Goal: Information Seeking & Learning: Understand process/instructions

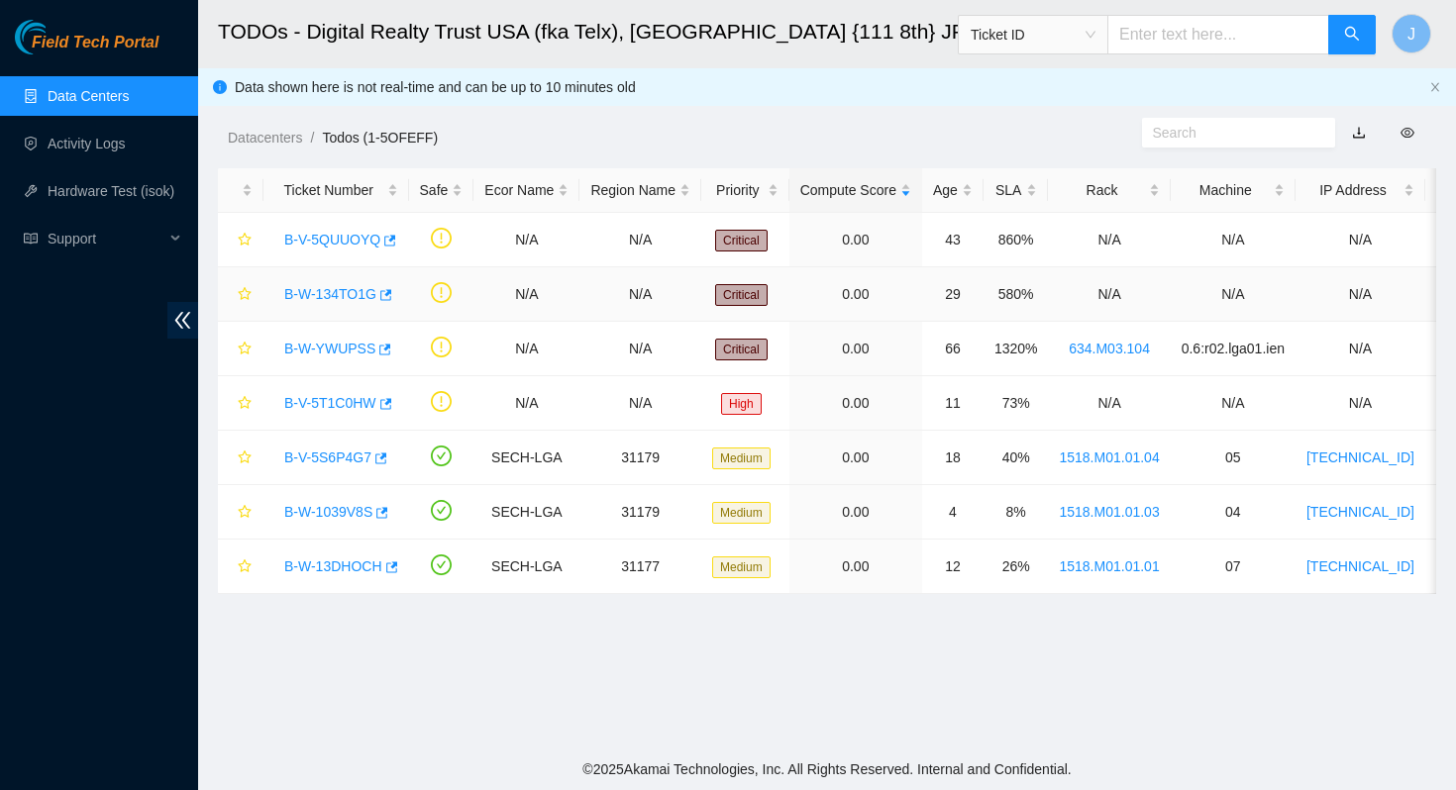
scroll to position [94, 0]
click at [321, 234] on link "B-V-5QUUOYQ" at bounding box center [332, 240] width 96 height 16
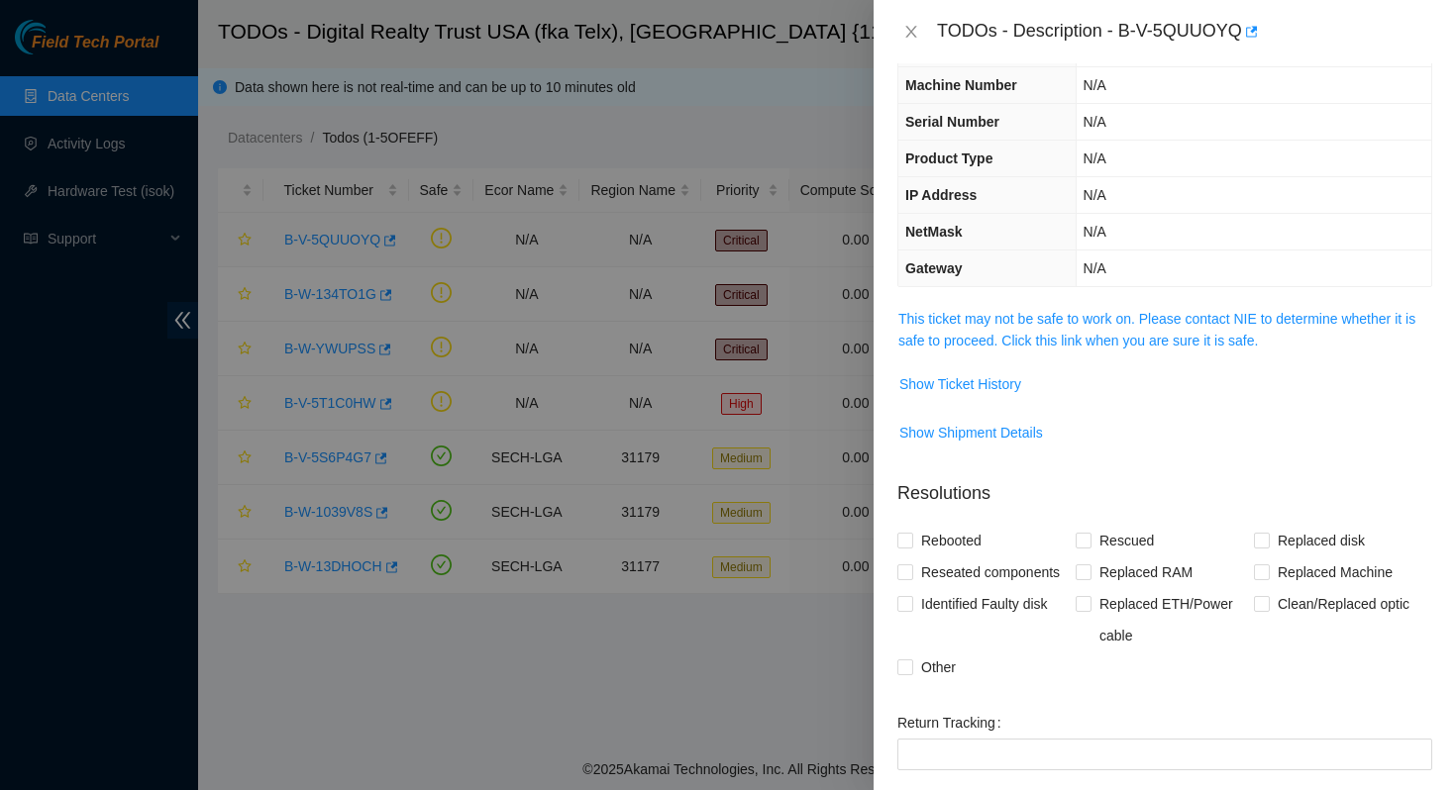
scroll to position [72, 0]
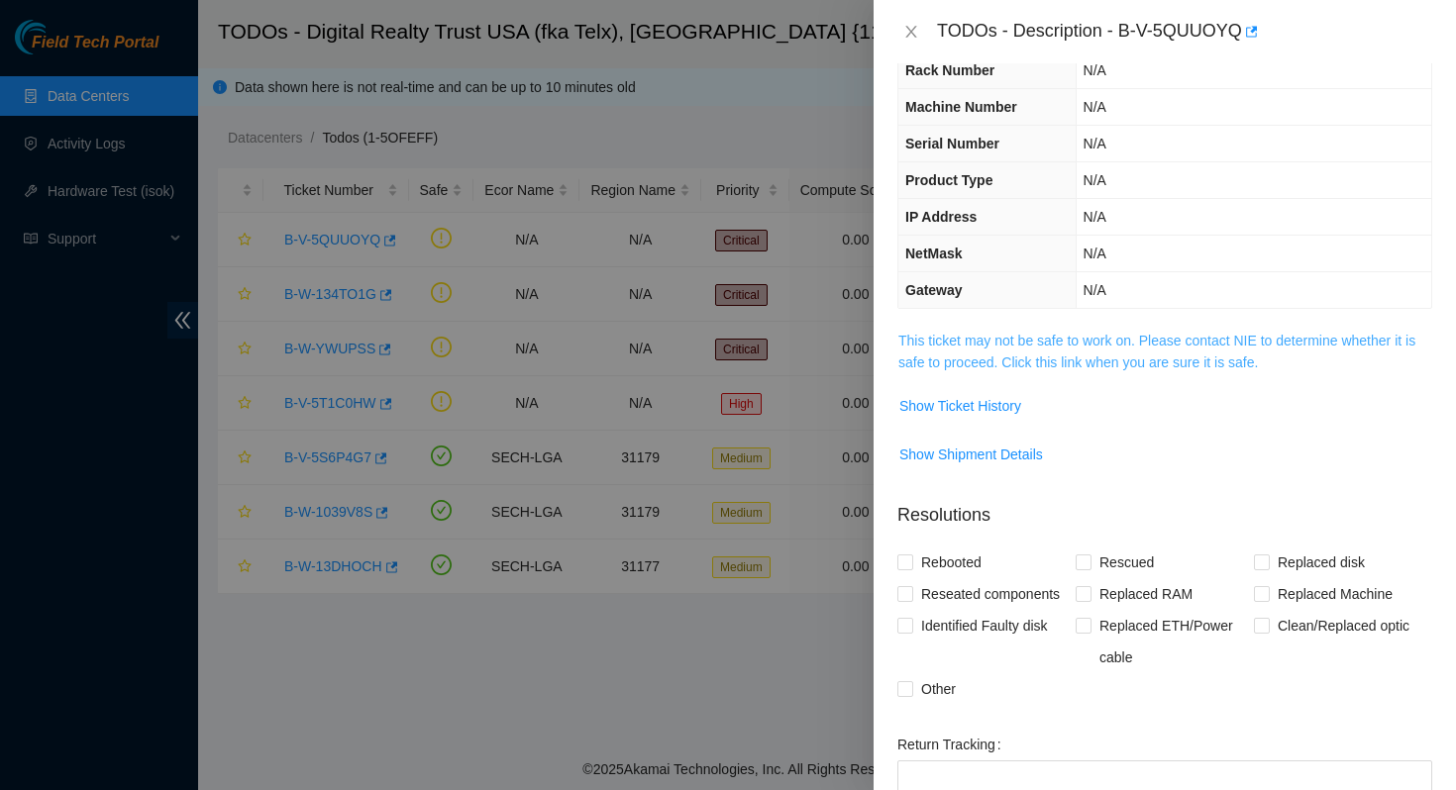
click at [1214, 345] on link "This ticket may not be safe to work on. Please contact NIE to determine whether…" at bounding box center [1156, 352] width 517 height 38
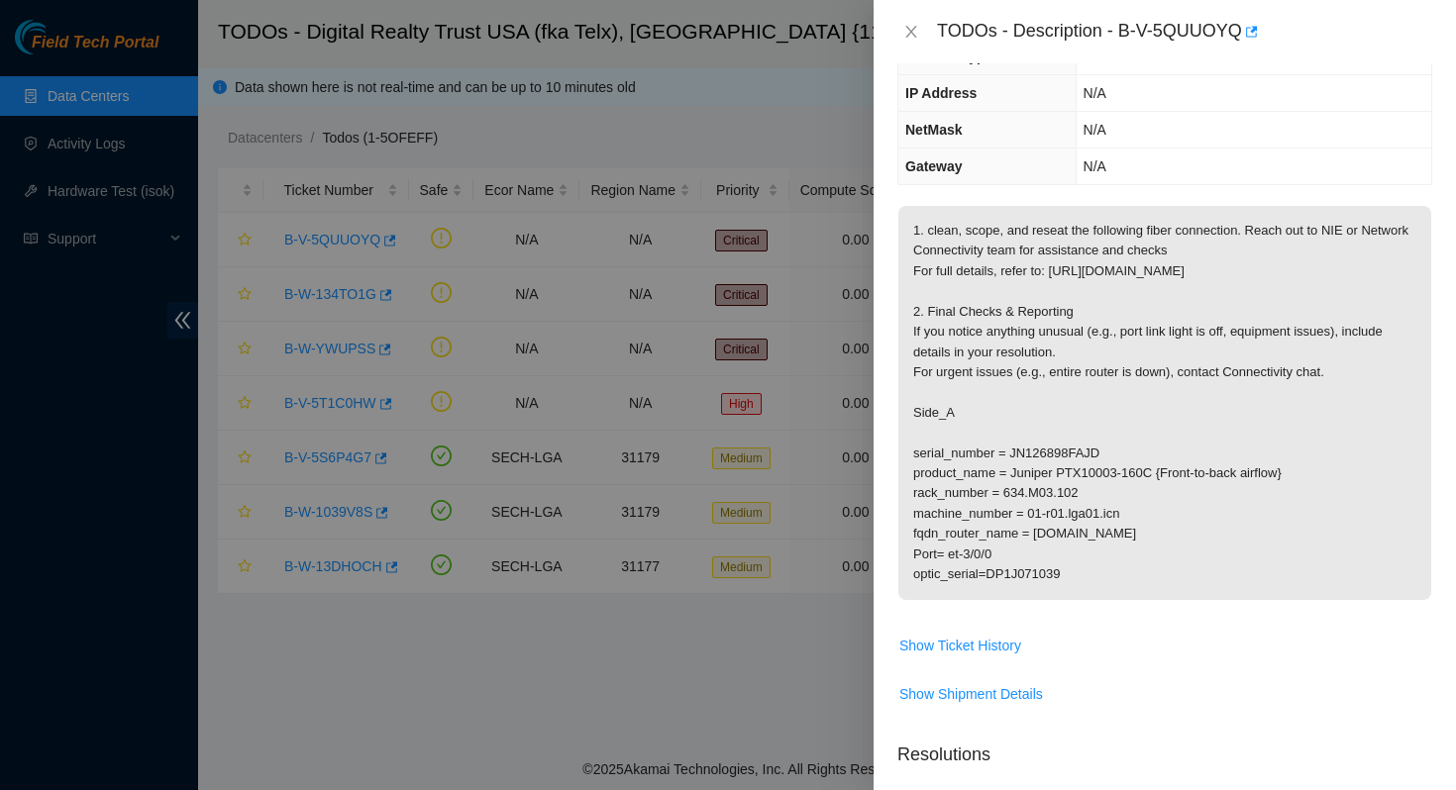
scroll to position [207, 0]
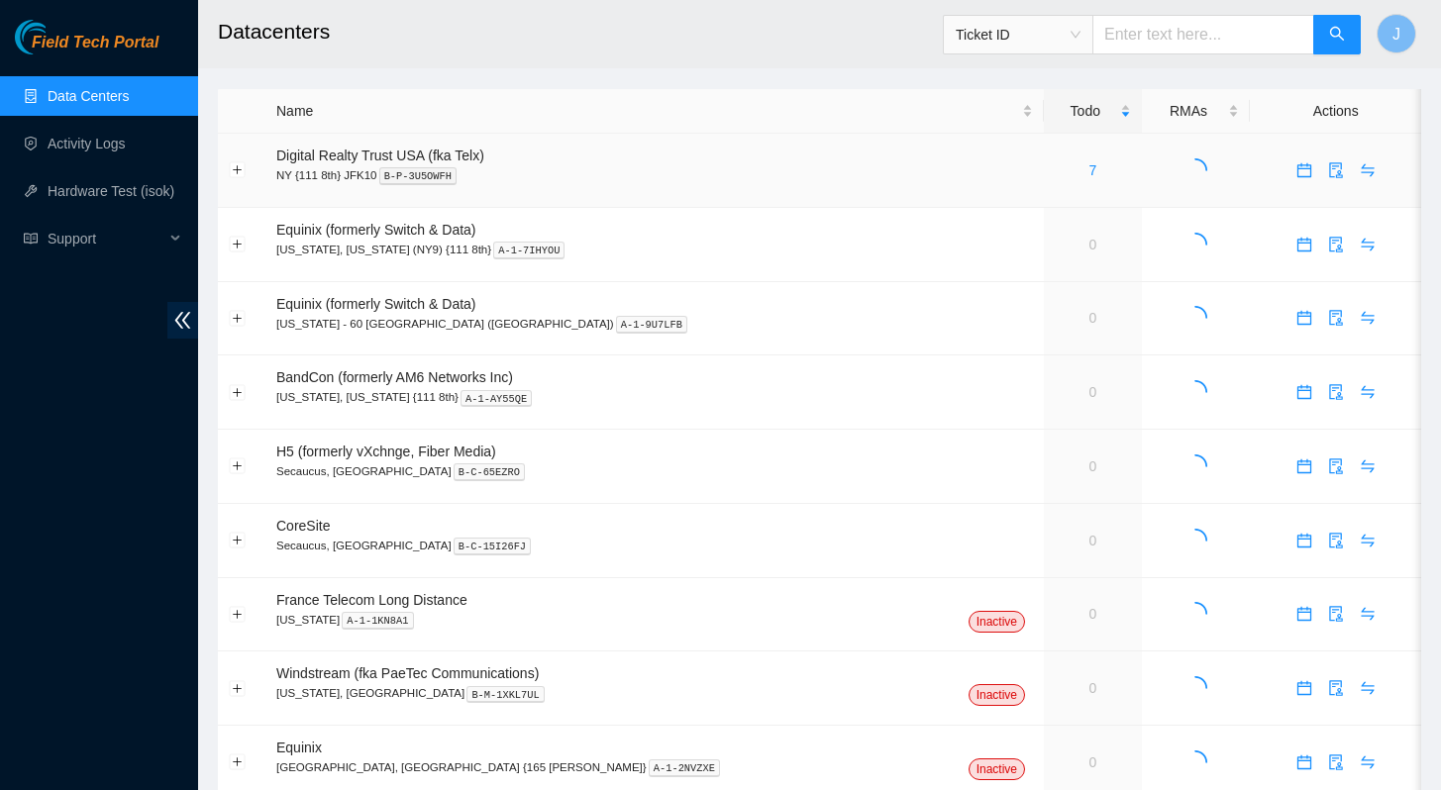
click at [1055, 175] on div "7" at bounding box center [1093, 170] width 76 height 22
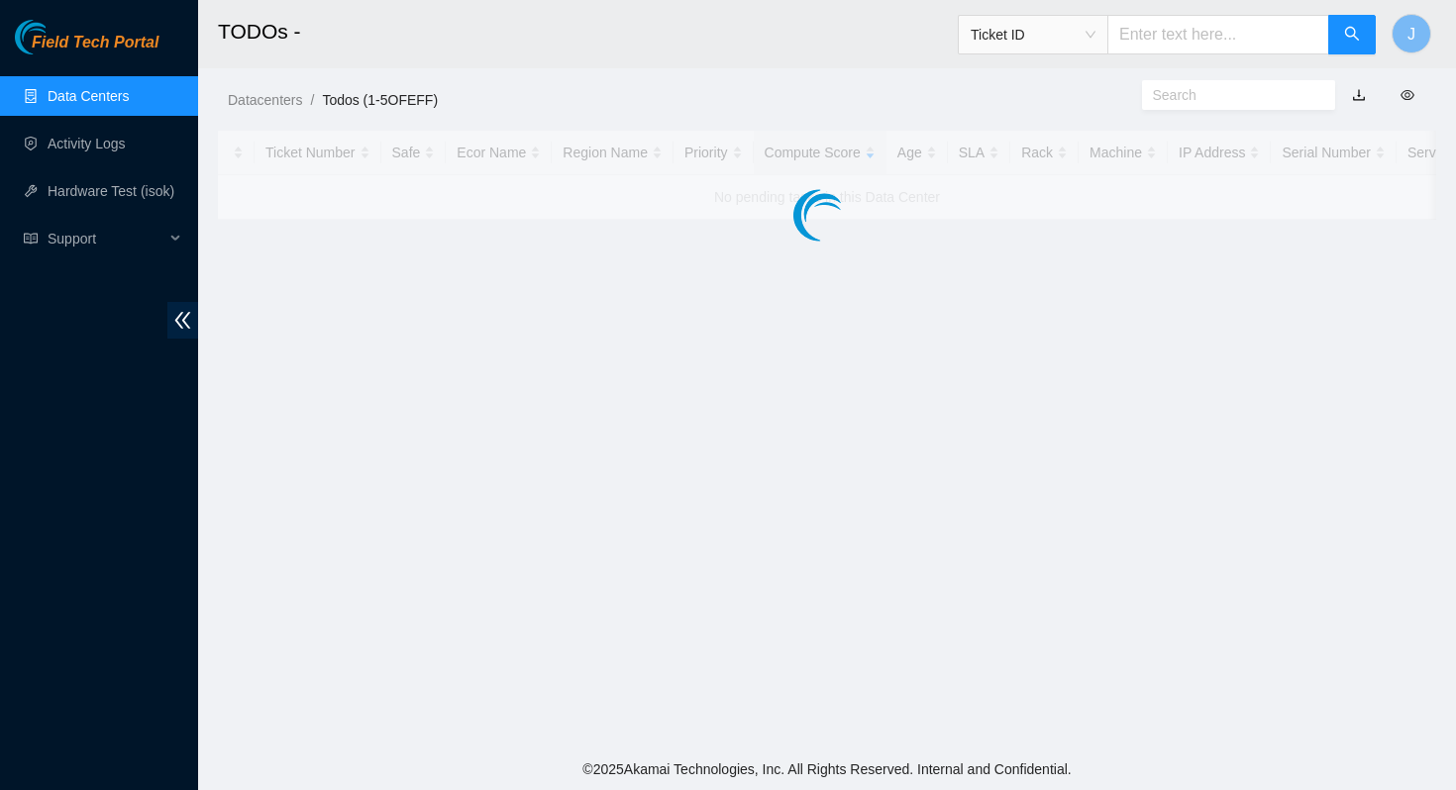
click at [957, 168] on div at bounding box center [827, 175] width 1218 height 89
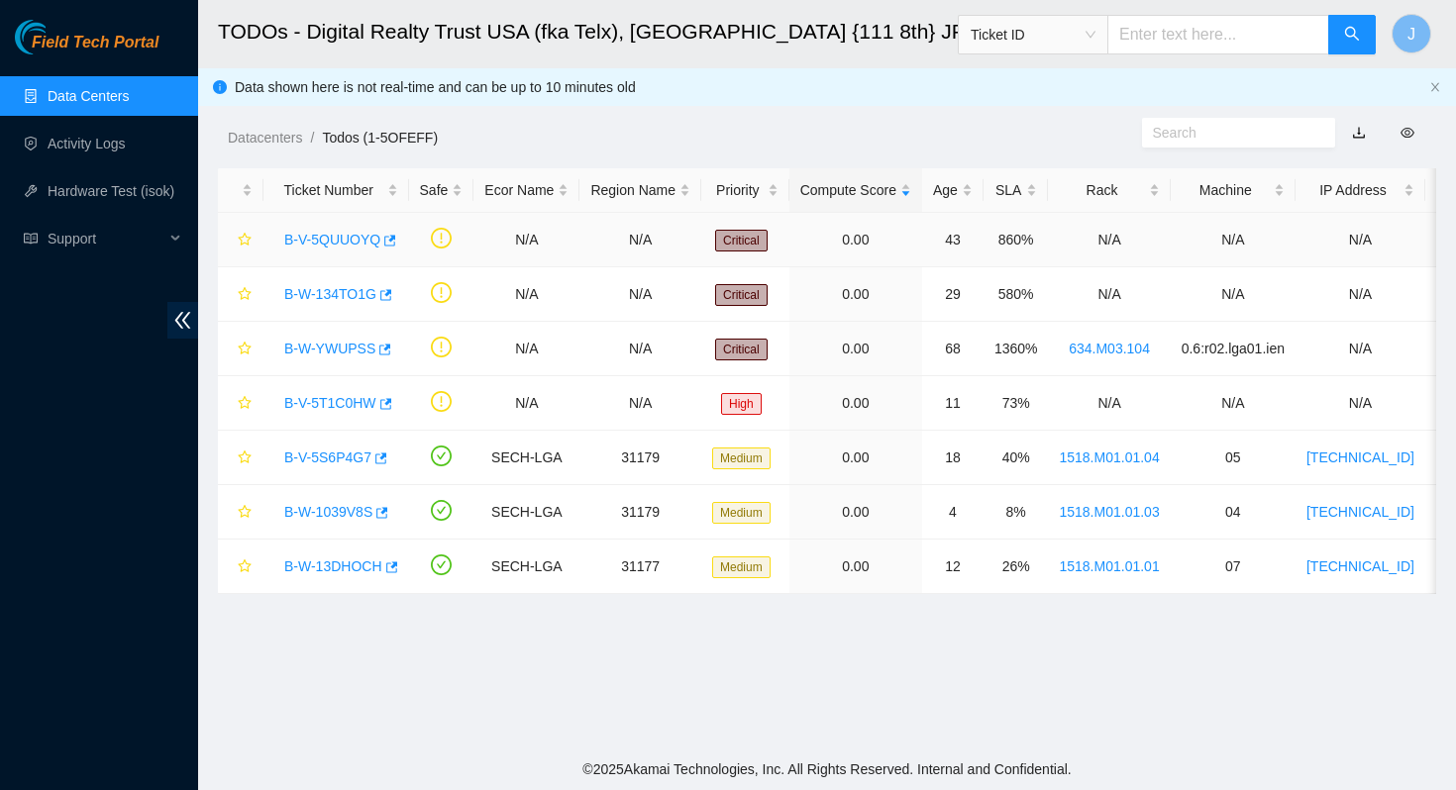
click at [337, 239] on link "B-V-5QUUOYQ" at bounding box center [332, 240] width 96 height 16
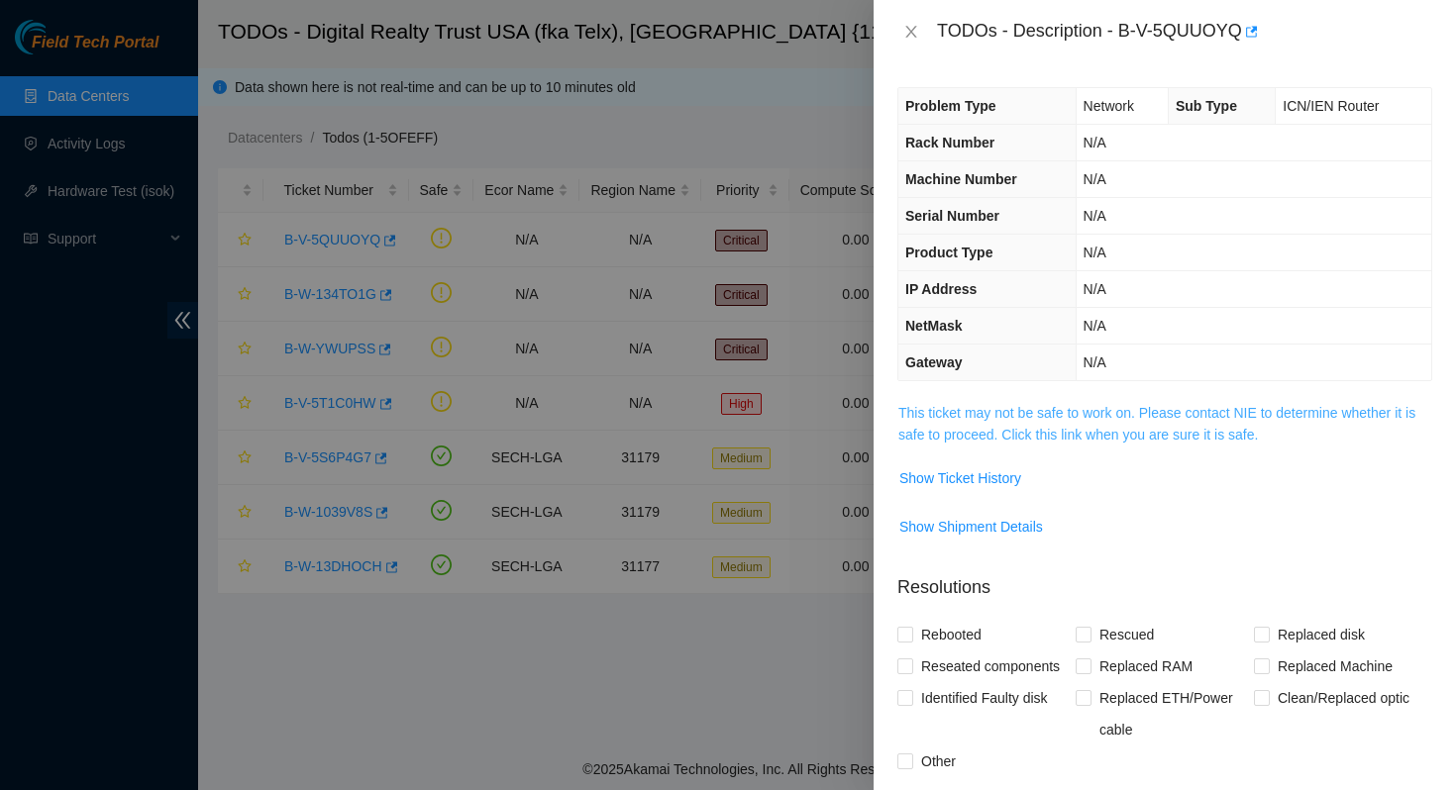
click at [1171, 412] on link "This ticket may not be safe to work on. Please contact NIE to determine whether…" at bounding box center [1156, 424] width 517 height 38
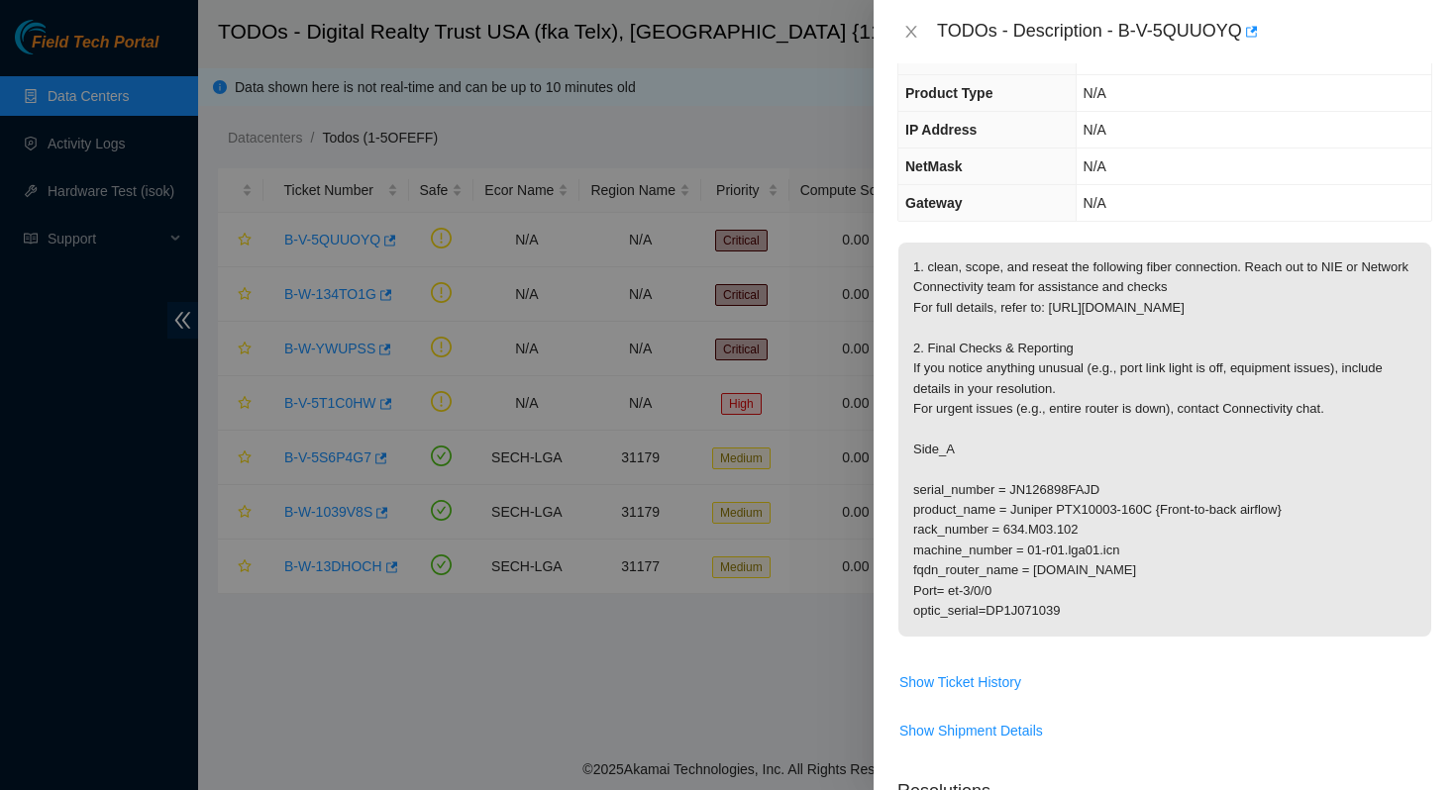
scroll to position [127, 0]
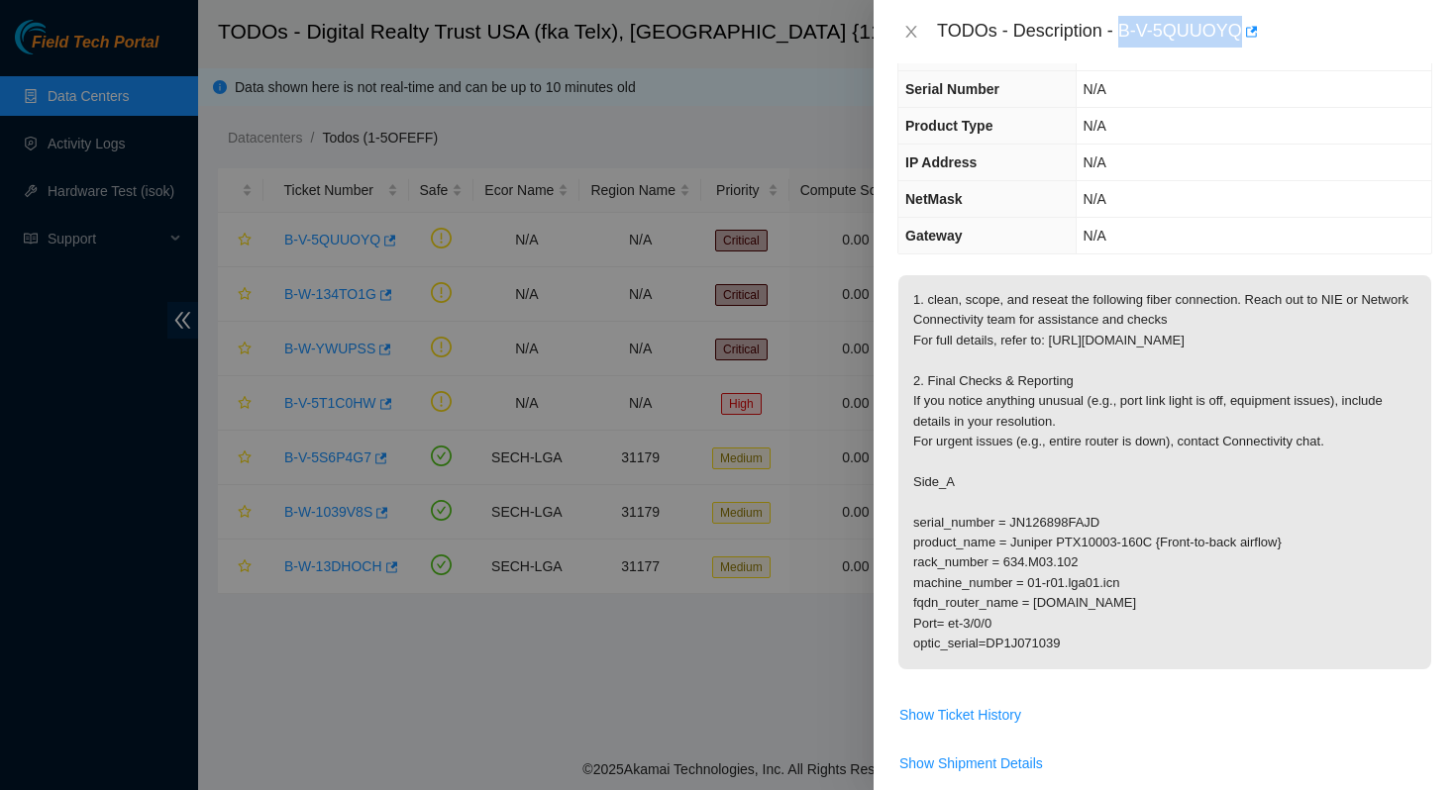
drag, startPoint x: 1243, startPoint y: 32, endPoint x: 1120, endPoint y: 32, distance: 122.8
click at [1120, 32] on div "TODOs - Description - B-V-5QUUOYQ" at bounding box center [1184, 32] width 495 height 32
copy div "B-V-5QUUOYQ"
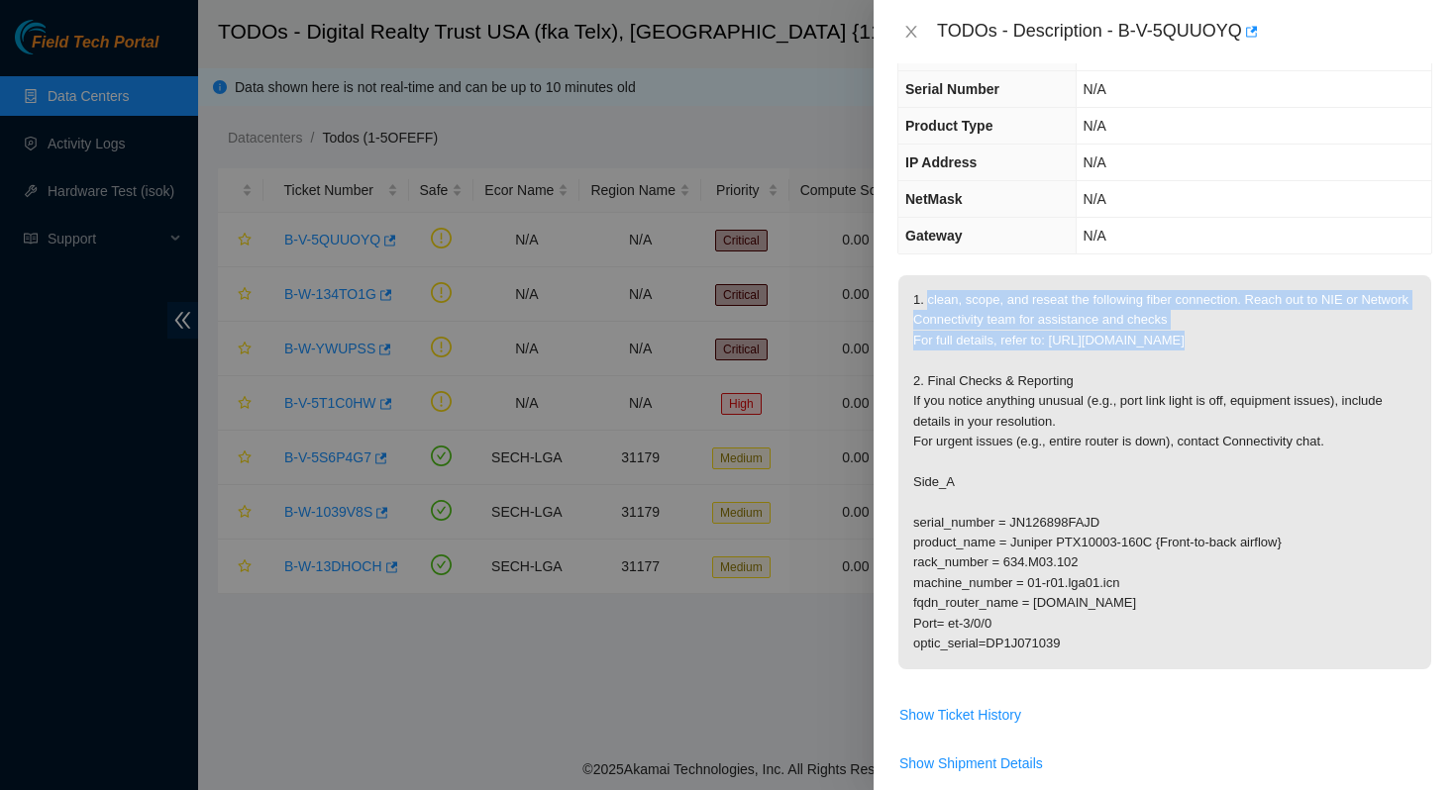
drag, startPoint x: 929, startPoint y: 308, endPoint x: 1228, endPoint y: 343, distance: 301.0
click at [1228, 343] on p "1. clean, scope, and reseat the following fiber connection. Reach out to NIE or…" at bounding box center [1164, 472] width 533 height 394
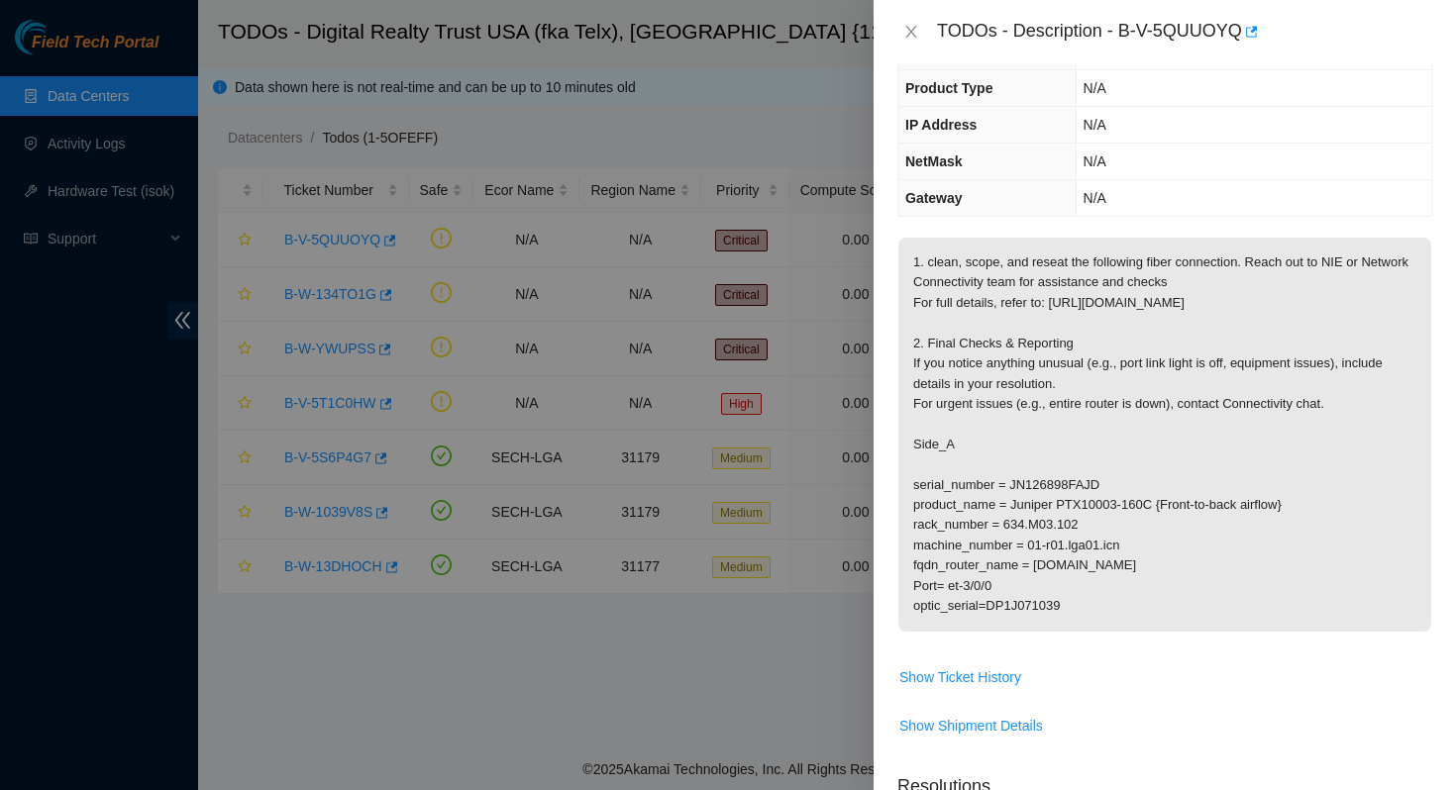
scroll to position [166, 0]
drag, startPoint x: 1020, startPoint y: 606, endPoint x: 958, endPoint y: 608, distance: 61.4
click at [958, 608] on p "1. clean, scope, and reseat the following fiber connection. Reach out to NIE or…" at bounding box center [1164, 433] width 533 height 394
click at [1114, 621] on p "1. clean, scope, and reseat the following fiber connection. Reach out to NIE or…" at bounding box center [1164, 433] width 533 height 394
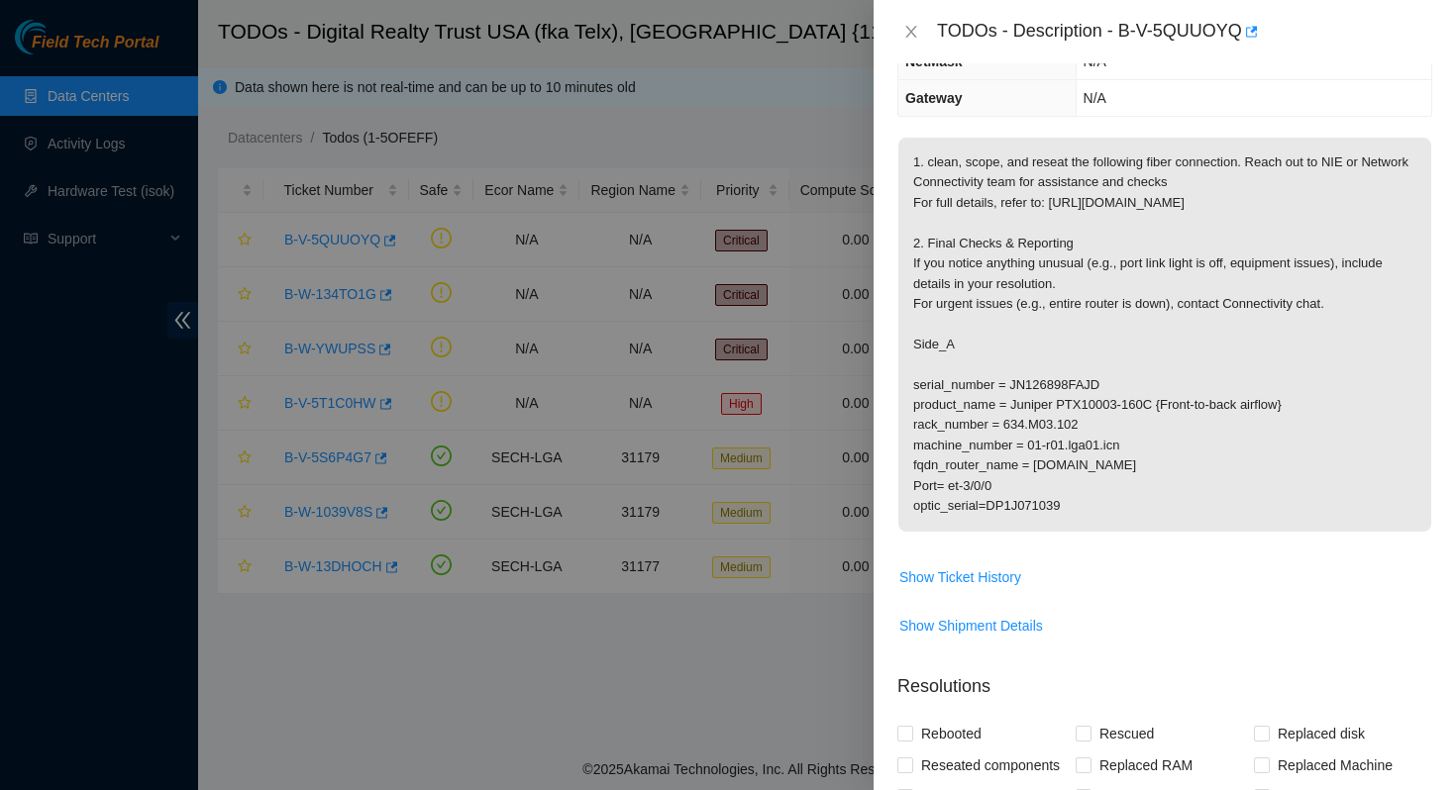
scroll to position [265, 0]
